Goal: Task Accomplishment & Management: Use online tool/utility

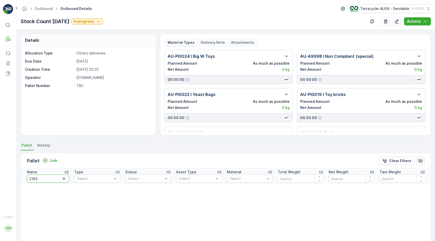
type input "21637"
click at [45, 178] on input "21637" at bounding box center [48, 178] width 42 height 8
type input "22163"
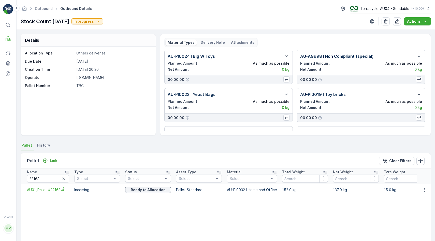
click at [63, 186] on td "AU01_Pallet #22163" at bounding box center [46, 190] width 51 height 12
click at [62, 188] on icon "AU01_Pallet #22163" at bounding box center [62, 189] width 4 height 4
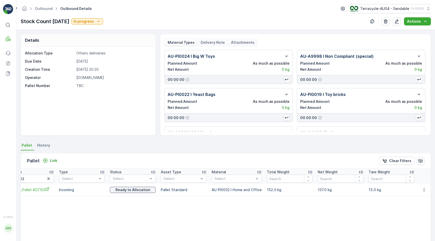
click at [423, 193] on td at bounding box center [424, 190] width 14 height 12
click at [423, 191] on icon "button" at bounding box center [423, 189] width 5 height 5
click at [421, 206] on span "Unlink Pallet" at bounding box center [413, 206] width 21 height 5
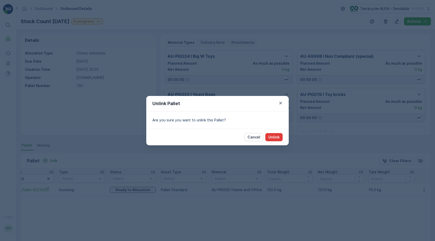
click at [269, 134] on button "Unlink" at bounding box center [273, 137] width 17 height 8
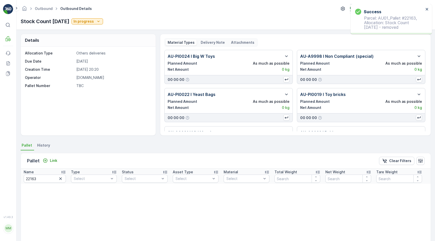
scroll to position [0, 5]
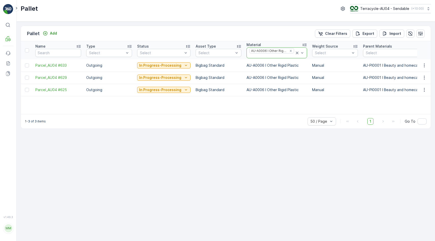
click at [294, 53] on icon at bounding box center [296, 52] width 5 height 5
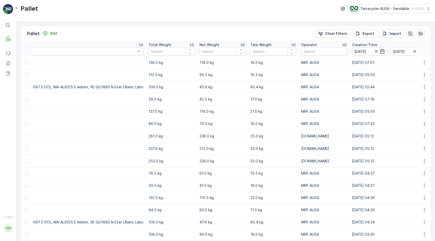
scroll to position [0, 2115]
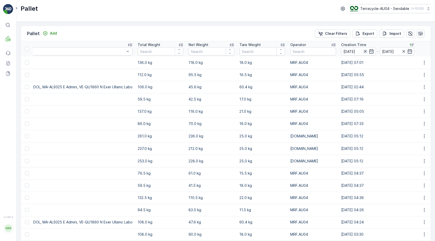
click at [362, 52] on icon "button" at bounding box center [364, 51] width 5 height 5
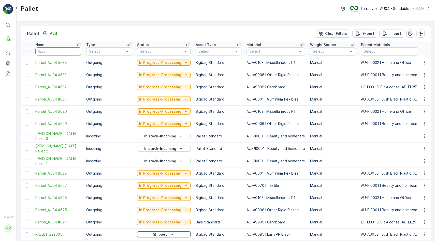
click at [60, 53] on input "text" at bounding box center [58, 51] width 46 height 8
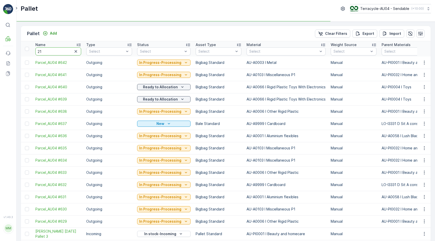
click at [60, 54] on input "21" at bounding box center [58, 51] width 46 height 8
type input "216"
click at [60, 54] on input "2163" at bounding box center [58, 51] width 46 height 8
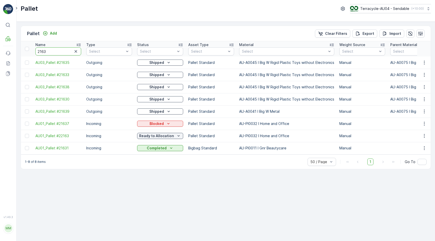
click at [60, 54] on input "2163" at bounding box center [58, 51] width 46 height 8
type input "21637"
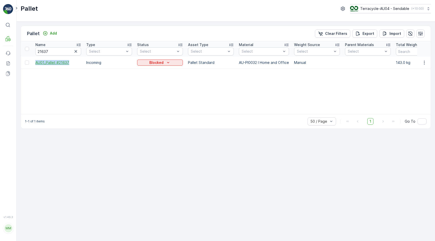
drag, startPoint x: 33, startPoint y: 64, endPoint x: 69, endPoint y: 63, distance: 35.9
click at [70, 63] on td "AU01_Pallet #21637" at bounding box center [58, 62] width 51 height 12
copy span "AU01_Pallet #21637"
click at [166, 66] on div "Blocked" at bounding box center [160, 62] width 46 height 7
click at [168, 64] on icon "Blocked" at bounding box center [167, 62] width 5 height 5
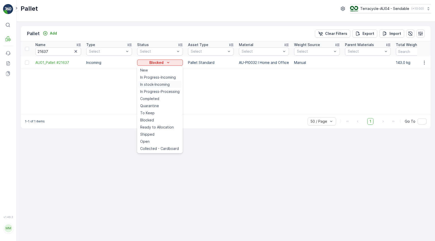
click at [171, 85] on div "In stock-Incoming" at bounding box center [159, 84] width 43 height 7
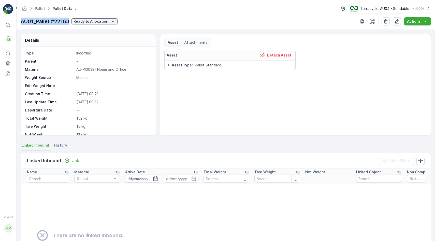
drag, startPoint x: 18, startPoint y: 23, endPoint x: 69, endPoint y: 24, distance: 50.6
click at [69, 24] on div "Pallet Pallet Details Terracycle-AU04 - Sendable ( +10:00 ) AU01_Pallet #22163 …" at bounding box center [226, 15] width 418 height 30
copy p "AU01_Pallet #22163"
click at [101, 19] on p "Ready to Allocation" at bounding box center [90, 21] width 35 height 5
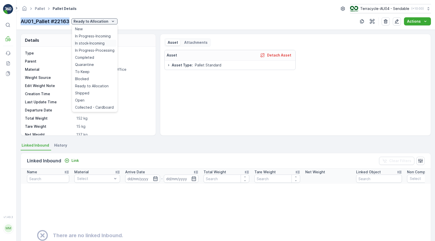
click at [98, 45] on span "In stock-Incoming" at bounding box center [89, 43] width 29 height 5
